Goal: Task Accomplishment & Management: Complete application form

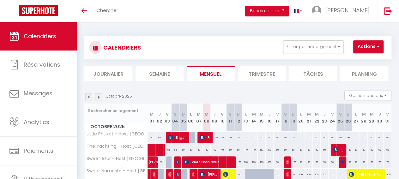
click at [375, 51] on button "Actions" at bounding box center [368, 46] width 30 height 13
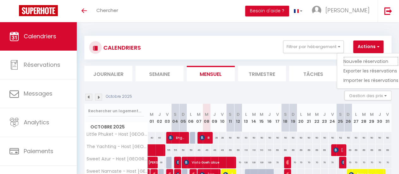
click at [369, 59] on link "Nouvelle réservation" at bounding box center [370, 61] width 55 height 9
select select
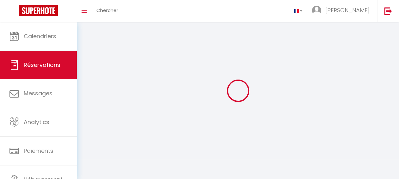
select select
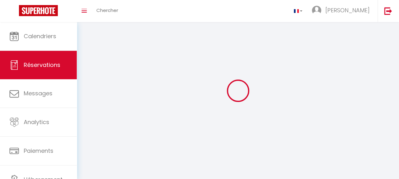
select select
checkbox input "false"
select select
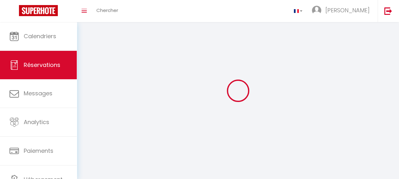
select select
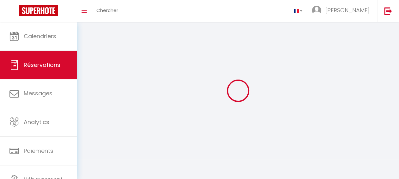
checkbox input "false"
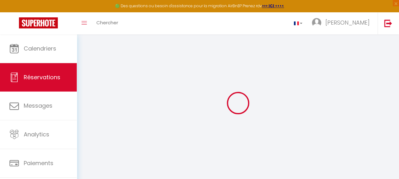
select select
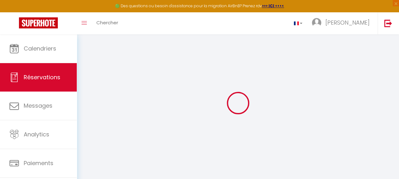
select select
checkbox input "false"
select select
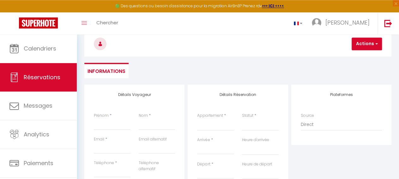
scroll to position [66, 0]
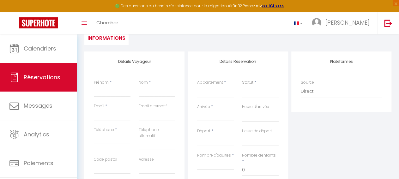
select select
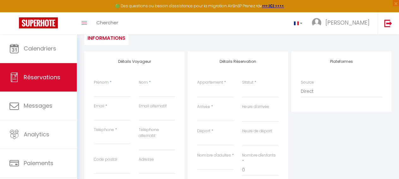
select select
checkbox input "false"
select select
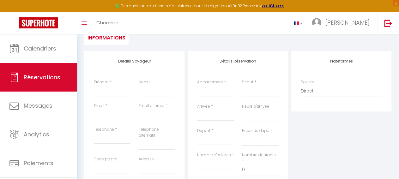
select select
checkbox input "false"
select select
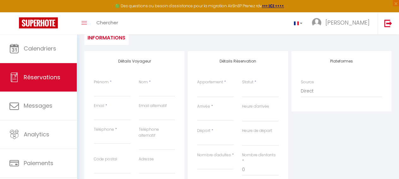
select select
click at [120, 91] on input "Prénom" at bounding box center [112, 90] width 37 height 11
type input "G"
select select
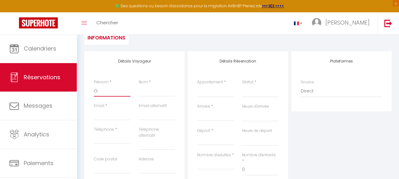
select select
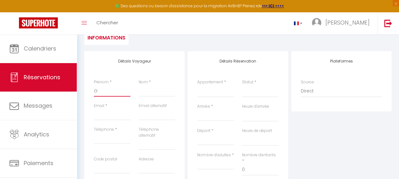
checkbox input "false"
select select
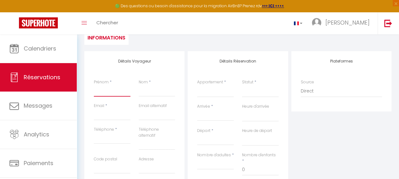
select select
checkbox input "false"
type input "J"
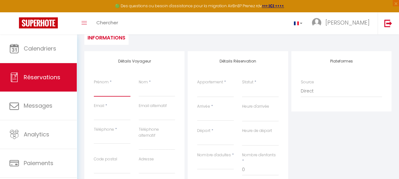
select select
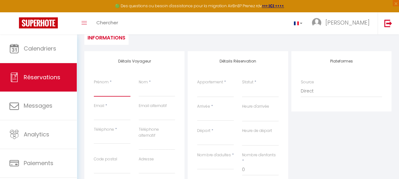
select select
checkbox input "false"
type input "Jo"
select select
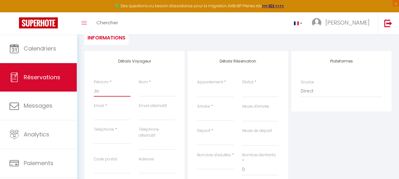
select select
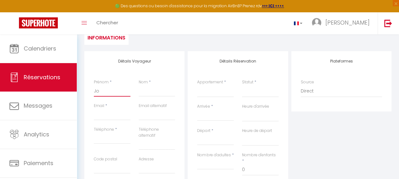
select select
checkbox input "false"
type input "[PERSON_NAME]"
select select
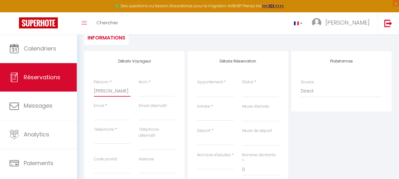
select select
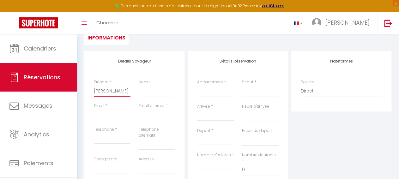
checkbox input "false"
type input "Jo"
select select
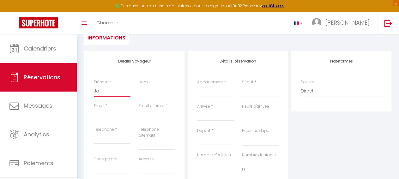
select select
checkbox input "false"
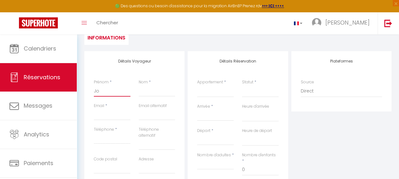
type input "Jor"
select select
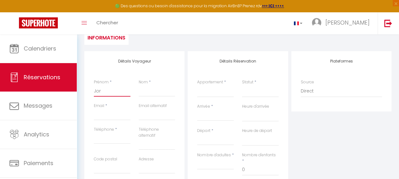
select select
checkbox input "false"
type input "Jord"
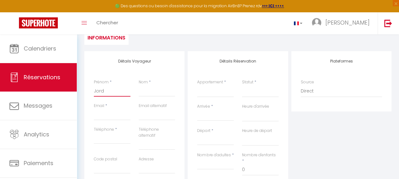
select select
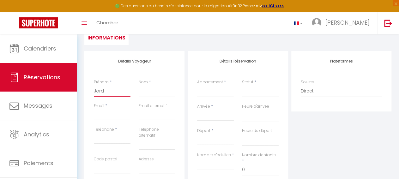
select select
checkbox input "false"
type input "Jorda"
select select
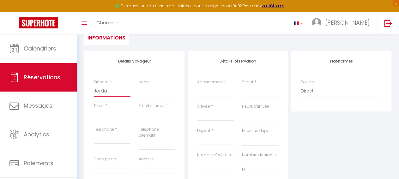
select select
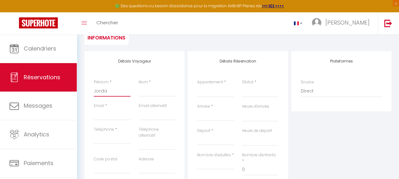
select select
checkbox input "false"
type input "Jordab"
select select
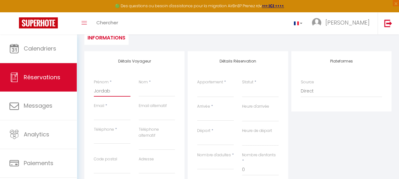
select select
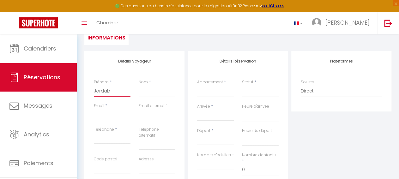
checkbox input "false"
type input "Jordab"
select select
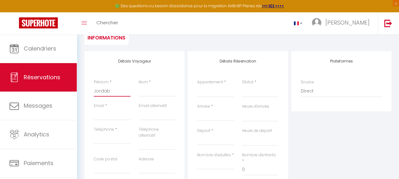
select select
checkbox input "false"
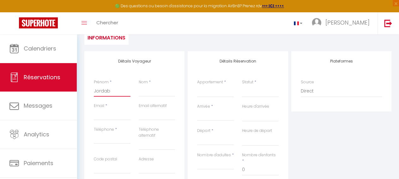
type input "Jordab"
select select
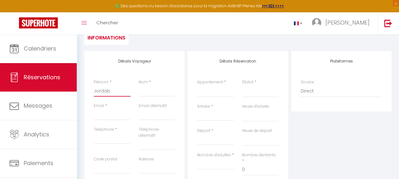
select select
checkbox input "false"
type input "Jorda"
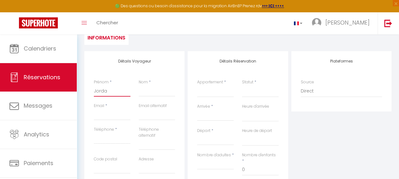
select select
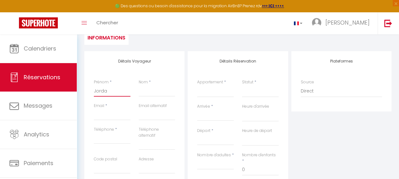
select select
checkbox input "false"
type input "Jordan"
select select
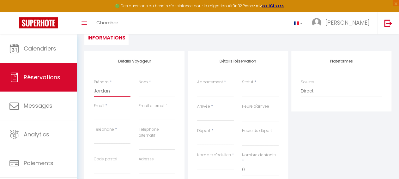
select select
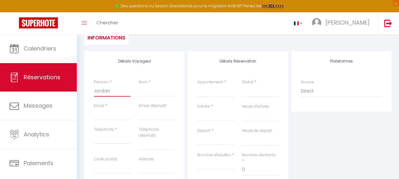
select select
checkbox input "false"
type input "Jordan"
select select
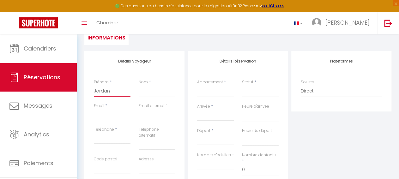
select select
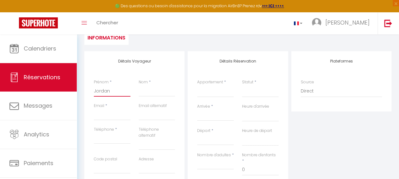
checkbox input "false"
type input "Jordan"
click at [151, 90] on input "Nom" at bounding box center [157, 90] width 37 height 11
type input "A"
select select
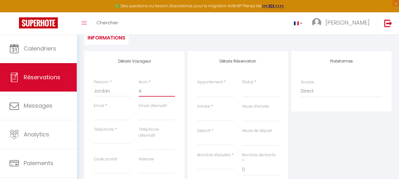
select select
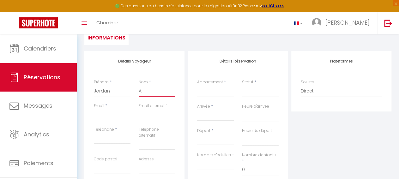
select select
checkbox input "false"
type input "AS"
select select
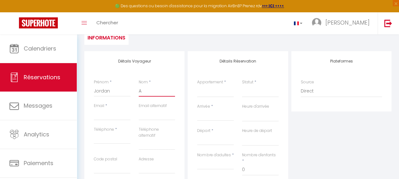
select select
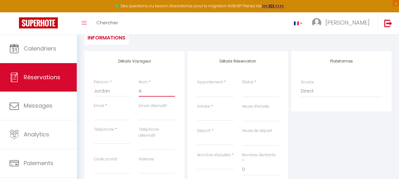
checkbox input "false"
type input "ASS"
select select
click at [104, 111] on input "Email" at bounding box center [112, 114] width 37 height 11
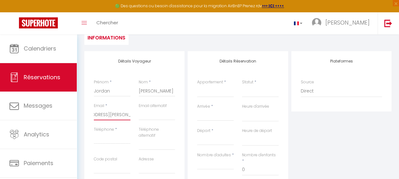
scroll to position [0, 23]
click at [98, 139] on input "Téléphone" at bounding box center [112, 138] width 37 height 11
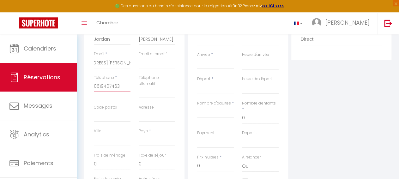
scroll to position [131, 0]
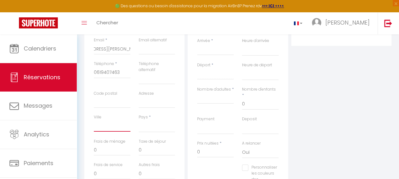
click at [119, 126] on input "Ville" at bounding box center [112, 125] width 37 height 11
click option "[GEOGRAPHIC_DATA]" at bounding box center [0, 0] width 0 height 0
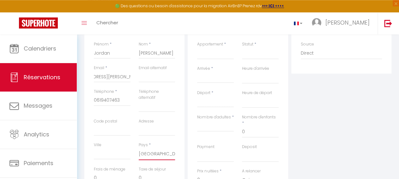
scroll to position [90, 0]
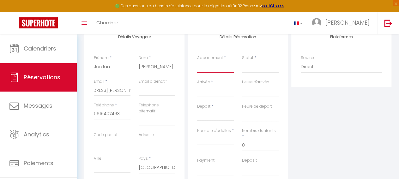
click at [197, 61] on select "Sweet Aloha -Host [GEOGRAPHIC_DATA] [GEOGRAPHIC_DATA] - Host [GEOGRAPHIC_DATA] …" at bounding box center [215, 67] width 37 height 12
click option "Sweet Namaste - Host [GEOGRAPHIC_DATA]" at bounding box center [0, 0] width 0 height 0
click at [248, 69] on select "Confirmé Non Confirmé [PERSON_NAME] par le voyageur No Show Request" at bounding box center [260, 67] width 37 height 12
click option "Confirmé" at bounding box center [0, 0] width 0 height 0
click at [215, 95] on input "Arrivée" at bounding box center [215, 92] width 37 height 8
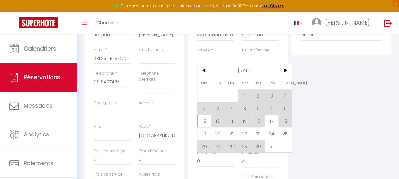
scroll to position [123, 0]
click at [218, 122] on span "13" at bounding box center [218, 120] width 14 height 13
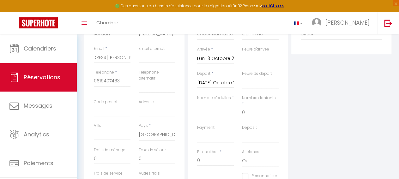
click at [221, 125] on div "Payment OK KO" at bounding box center [215, 134] width 37 height 18
click at [223, 82] on input "[DATE] Octobre 2025" at bounding box center [215, 83] width 37 height 8
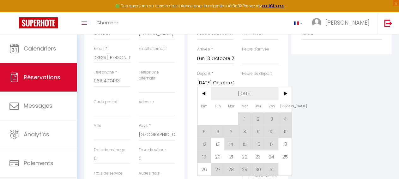
drag, startPoint x: 270, startPoint y: 143, endPoint x: 258, endPoint y: 90, distance: 54.7
click at [270, 143] on span "17" at bounding box center [272, 144] width 14 height 13
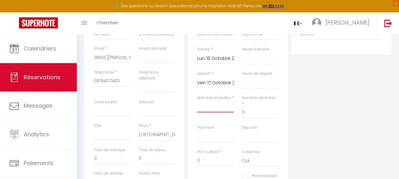
click at [203, 106] on input "Nombre d'adultes" at bounding box center [215, 106] width 37 height 11
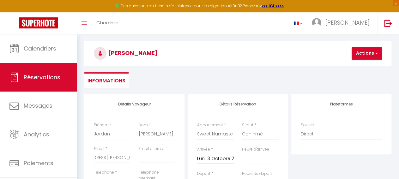
scroll to position [33, 0]
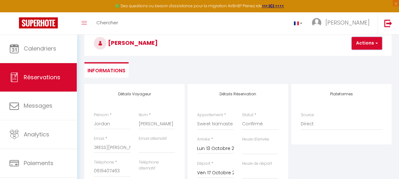
click at [364, 41] on button "Actions" at bounding box center [367, 43] width 30 height 13
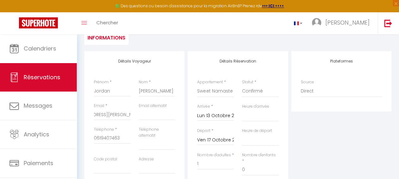
scroll to position [0, 0]
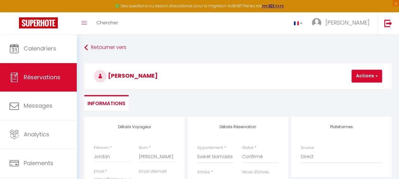
click at [358, 77] on button "Actions" at bounding box center [367, 76] width 30 height 13
click at [360, 91] on link "Enregistrer" at bounding box center [372, 90] width 50 height 8
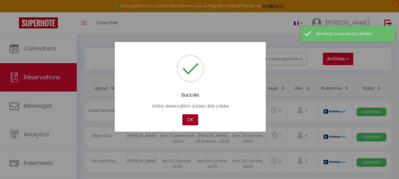
click at [194, 119] on button "OK" at bounding box center [190, 119] width 16 height 11
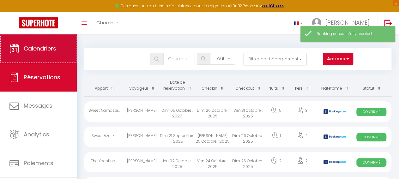
click at [48, 56] on link "Calendriers" at bounding box center [38, 48] width 77 height 28
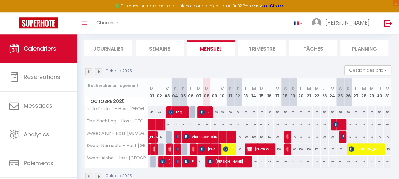
scroll to position [57, 0]
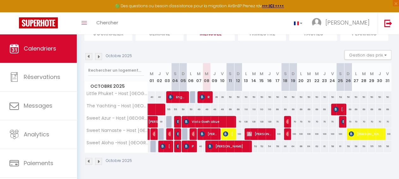
click at [256, 128] on span "[PERSON_NAME]" at bounding box center [259, 134] width 25 height 12
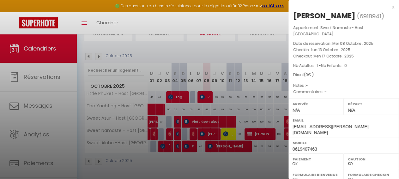
scroll to position [113, 0]
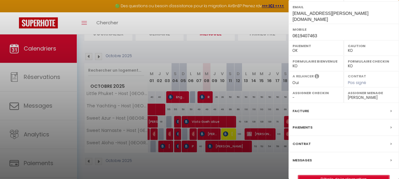
click at [324, 175] on link "Détails de la réservation" at bounding box center [343, 179] width 91 height 8
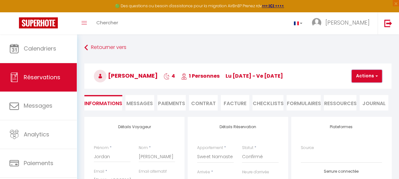
click at [357, 77] on button "Actions" at bounding box center [367, 76] width 30 height 13
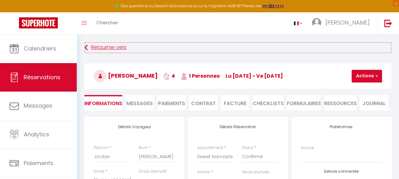
click at [243, 50] on link "Retourner vers" at bounding box center [237, 47] width 307 height 11
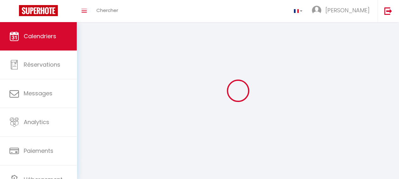
scroll to position [34, 0]
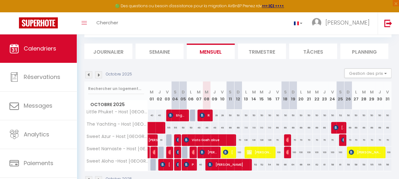
click at [258, 156] on span "[PERSON_NAME]" at bounding box center [259, 152] width 25 height 12
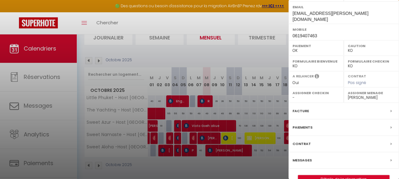
scroll to position [57, 0]
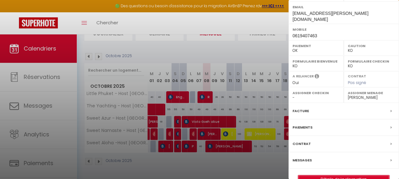
click at [345, 175] on link "Détails de la réservation" at bounding box center [343, 179] width 91 height 8
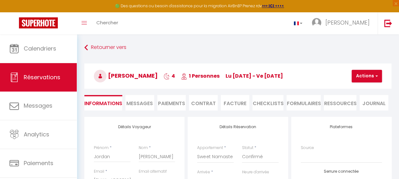
click at [172, 102] on li "Paiements" at bounding box center [171, 102] width 29 height 15
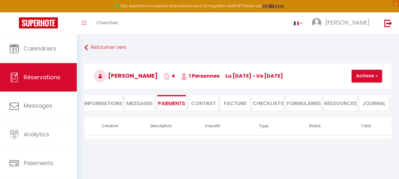
click at [363, 74] on button "Actions" at bounding box center [367, 76] width 30 height 13
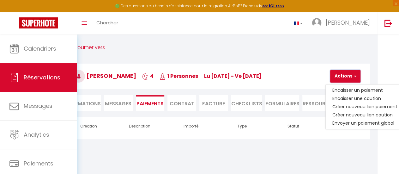
scroll to position [0, 21]
click at [213, 162] on body "🟢 Des questions ou besoin d'assistance pour la migration AirBnB? Prenez rdv >>>…" at bounding box center [178, 121] width 399 height 174
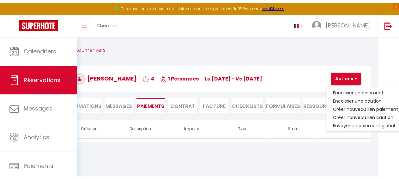
scroll to position [0, 0]
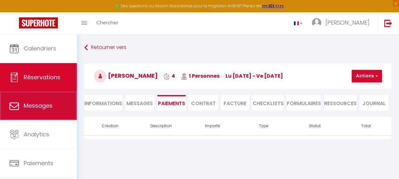
click at [50, 108] on span "Messages" at bounding box center [38, 106] width 29 height 8
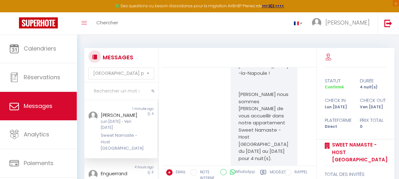
scroll to position [63, 0]
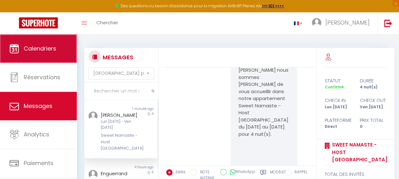
click at [27, 57] on link "Calendriers" at bounding box center [38, 48] width 77 height 28
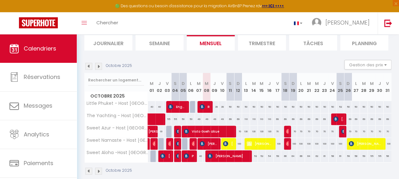
scroll to position [57, 0]
